Goal: Navigation & Orientation: Find specific page/section

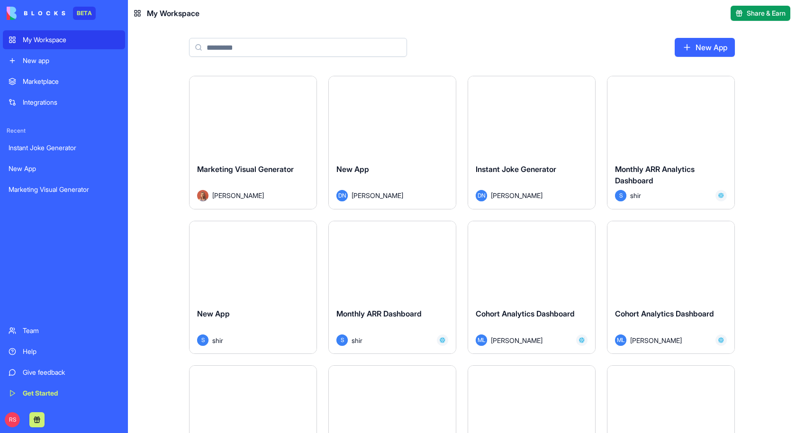
click at [288, 167] on span "Marketing Visual Generator" at bounding box center [245, 168] width 97 height 9
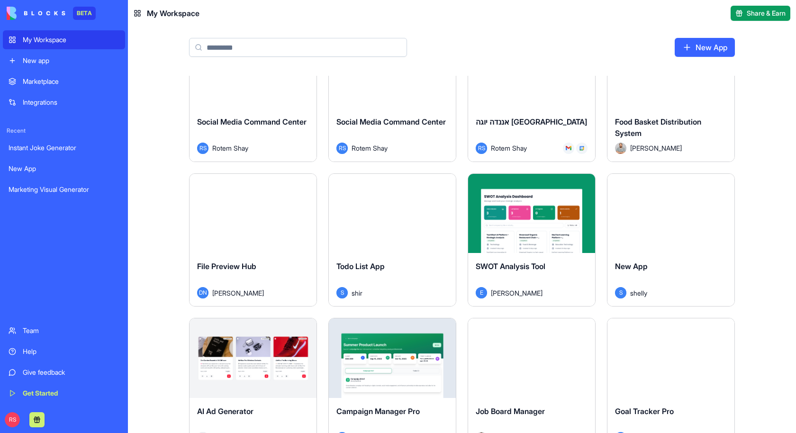
scroll to position [2261, 0]
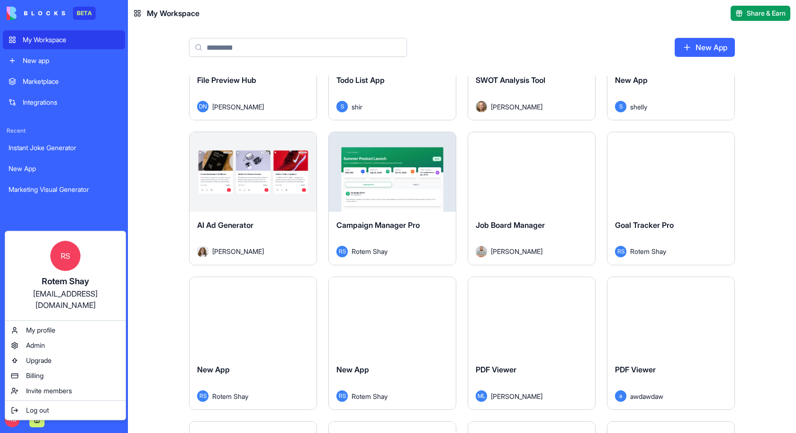
click at [146, 254] on html "BETA My Workspace New app Marketplace Integrations Recent Instant Joke Generato…" at bounding box center [398, 216] width 796 height 433
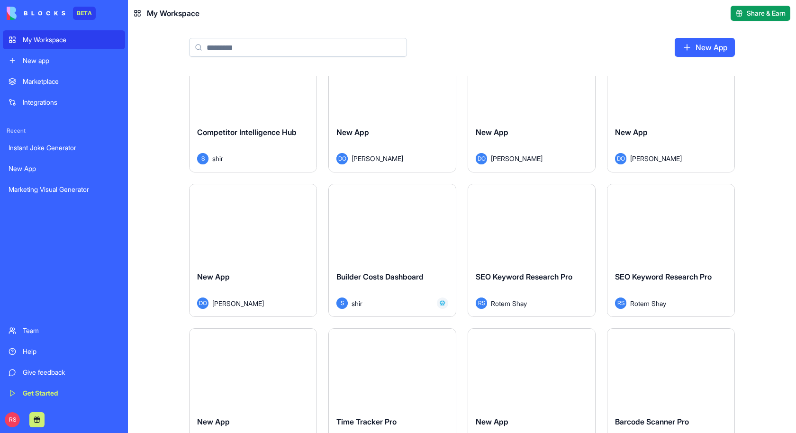
scroll to position [811, 0]
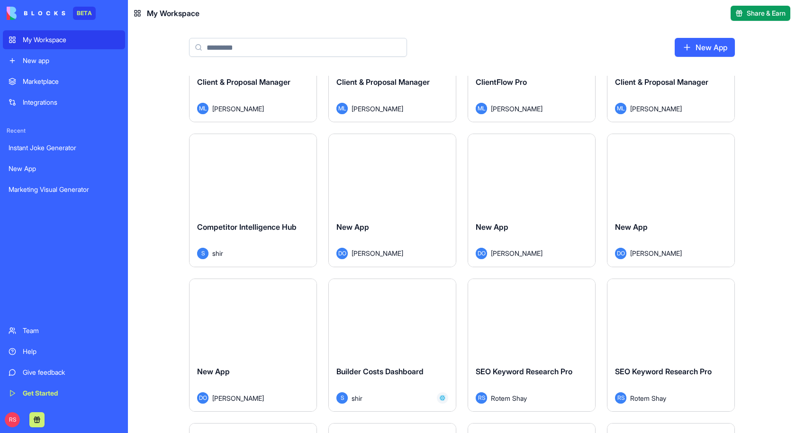
click at [67, 82] on div "Marketplace" at bounding box center [71, 81] width 97 height 9
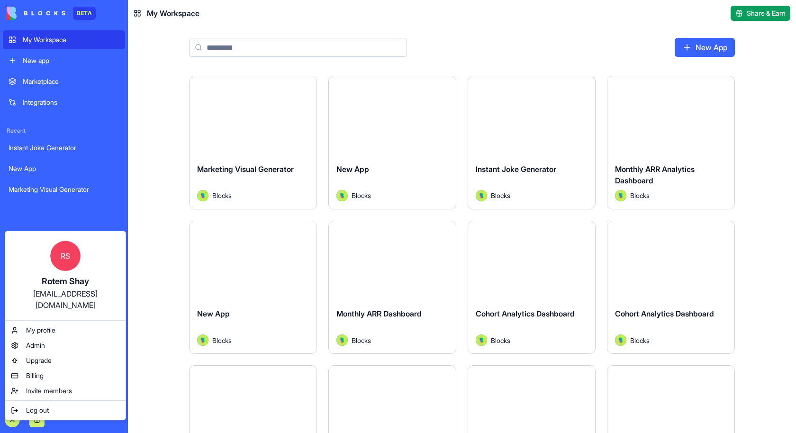
click at [163, 260] on html "BETA My Workspace New app Marketplace Integrations Recent Instant Joke Generato…" at bounding box center [398, 216] width 796 height 433
